Goal: Obtain resource: Obtain resource

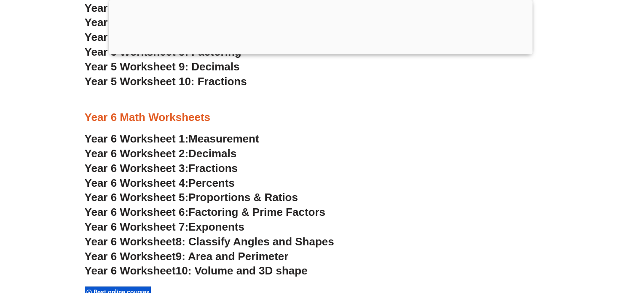
scroll to position [1755, 0]
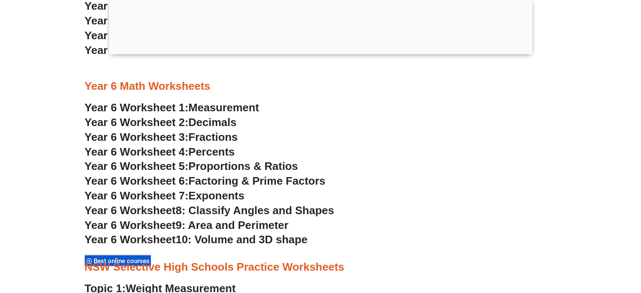
click at [272, 227] on span "9: Area and Perimeter" at bounding box center [232, 225] width 113 height 13
click at [260, 239] on span "10: Volume and 3D shape" at bounding box center [242, 239] width 132 height 13
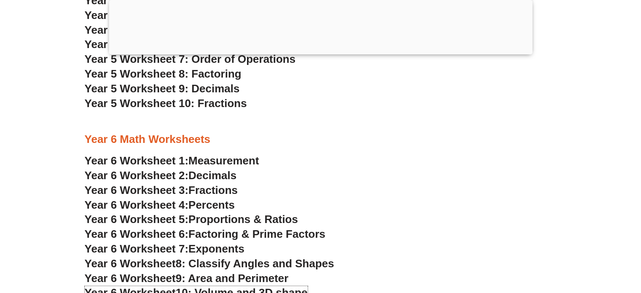
scroll to position [1741, 0]
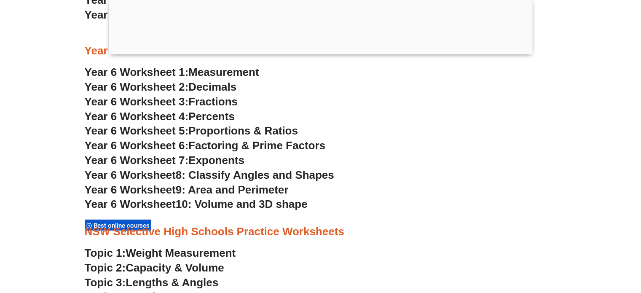
scroll to position [1798, 0]
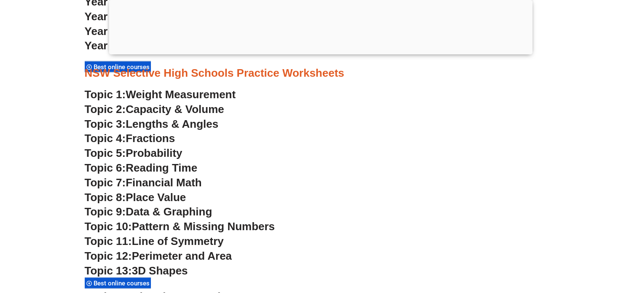
scroll to position [1965, 0]
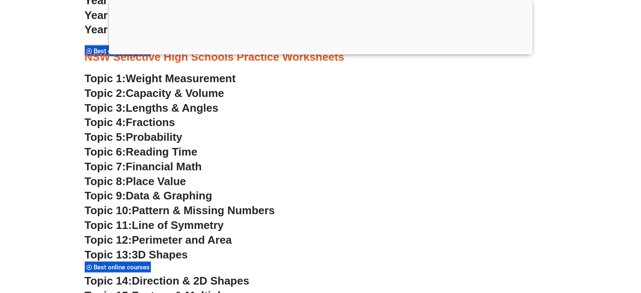
click at [146, 198] on span "Data & Graphing" at bounding box center [169, 195] width 86 height 13
click at [147, 212] on span "Pattern & Missing Numbers" at bounding box center [203, 210] width 143 height 13
click at [153, 229] on span "Line of Symmetry" at bounding box center [178, 225] width 92 height 13
click at [153, 245] on span "Perimeter and Area" at bounding box center [182, 240] width 100 height 13
click at [153, 250] on span "3D Shapes" at bounding box center [160, 254] width 56 height 13
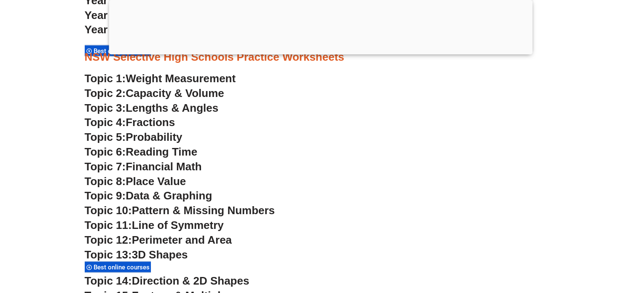
click at [171, 282] on span "Direction & 2D Shapes" at bounding box center [191, 280] width 118 height 13
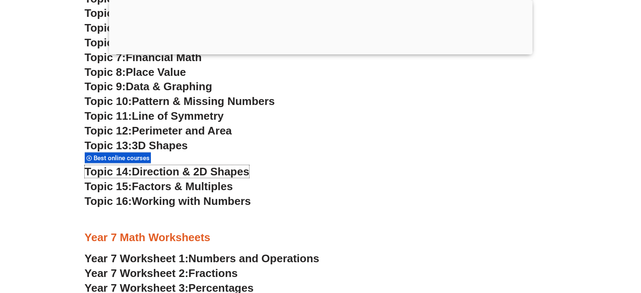
scroll to position [2066, 0]
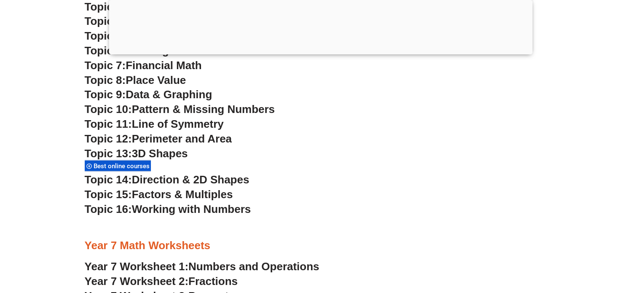
click at [194, 196] on span "Factors & Multiples" at bounding box center [182, 194] width 101 height 13
click at [184, 213] on span "Working with Numbers" at bounding box center [191, 209] width 119 height 13
